Goal: Information Seeking & Learning: Learn about a topic

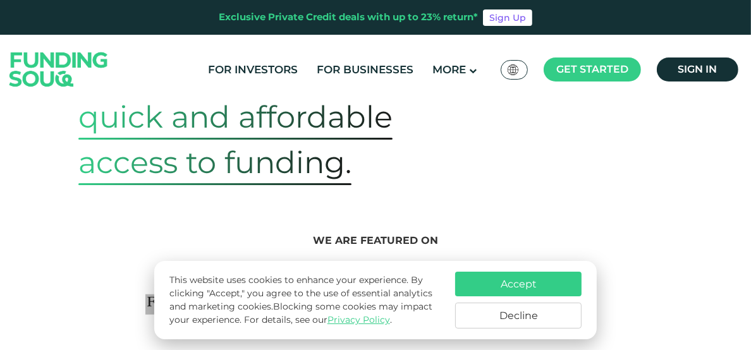
scroll to position [632, 0]
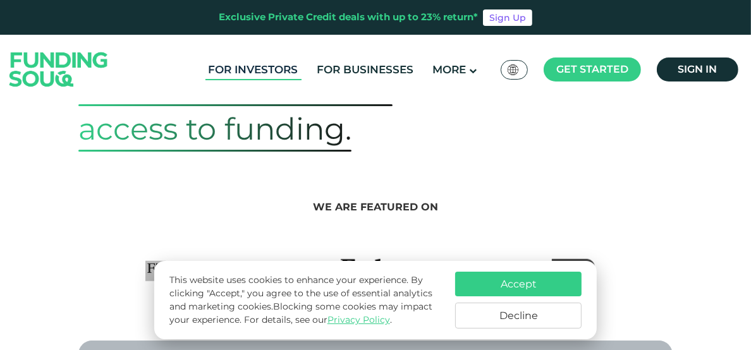
click at [274, 68] on link "For Investors" at bounding box center [254, 69] width 96 height 21
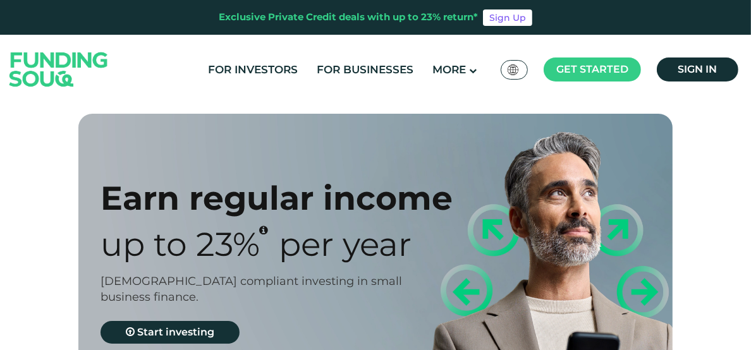
type tc-range-slider "4"
